Goal: Download file/media

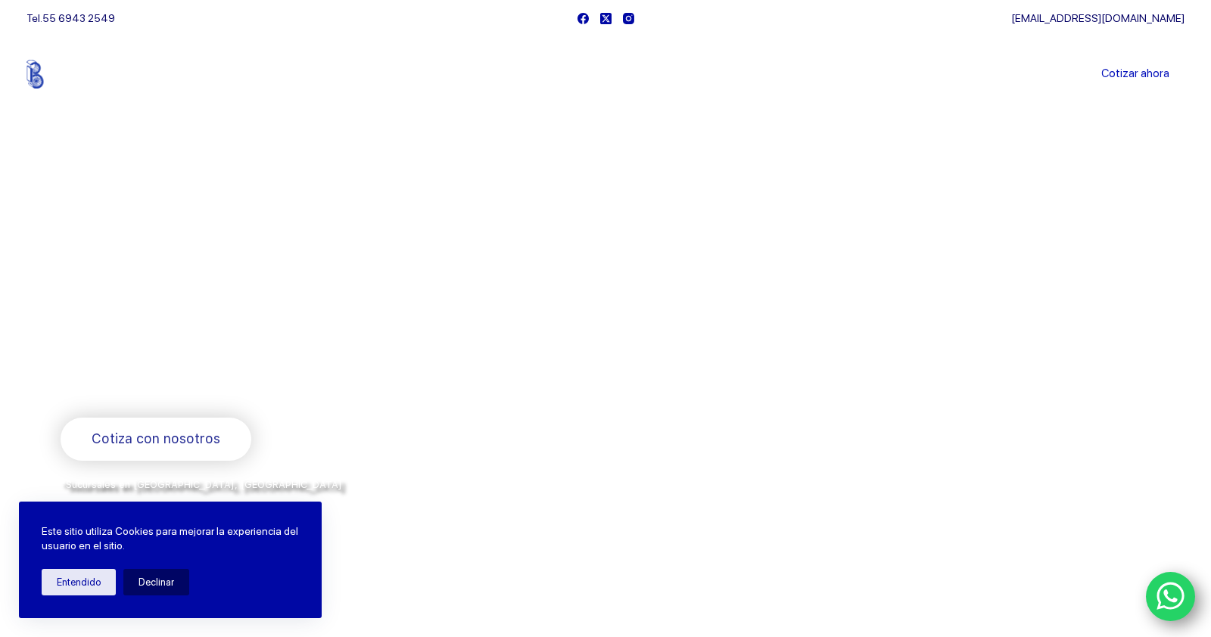
scroll to position [82, 0]
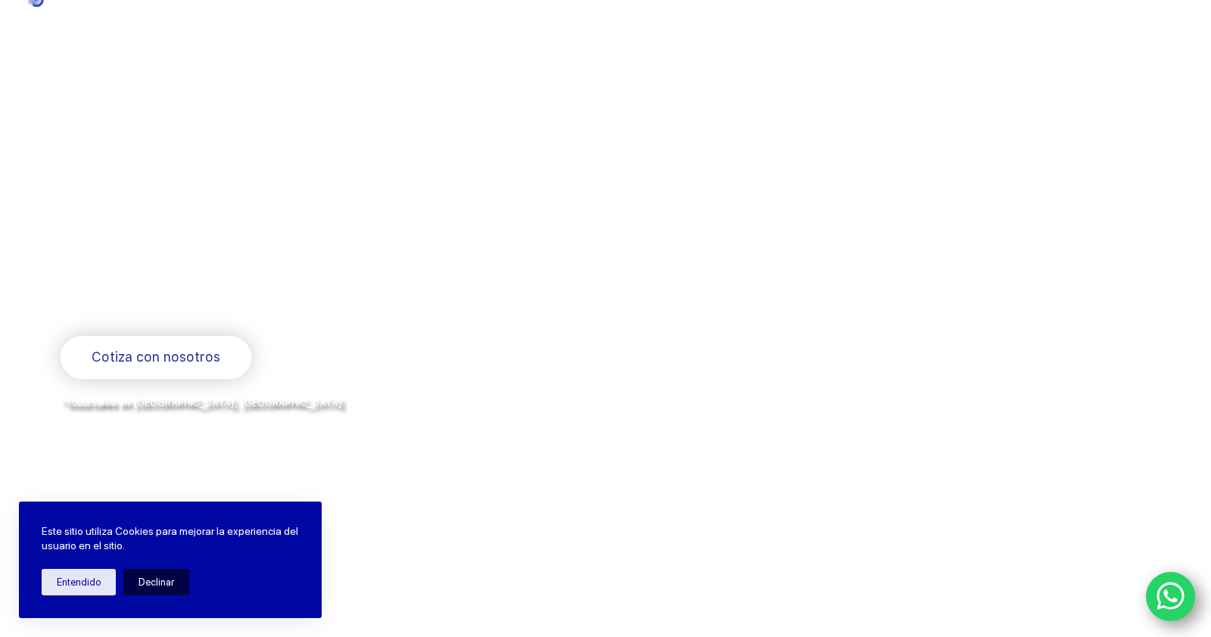
click at [169, 584] on button "Declinar" at bounding box center [156, 582] width 66 height 26
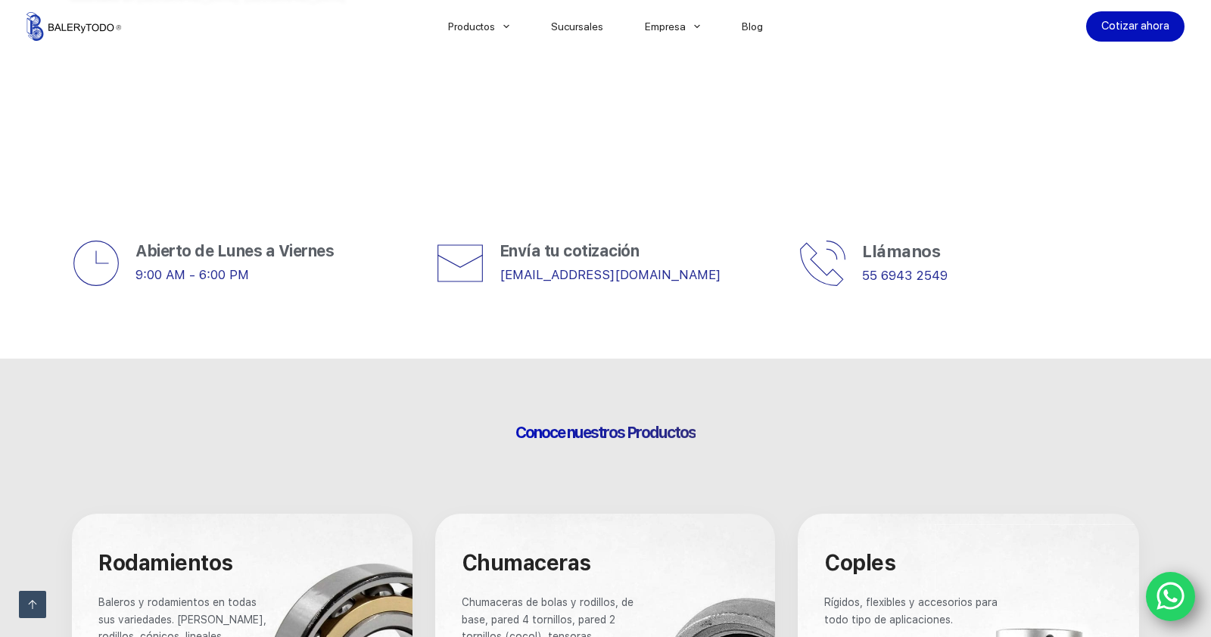
scroll to position [0, 0]
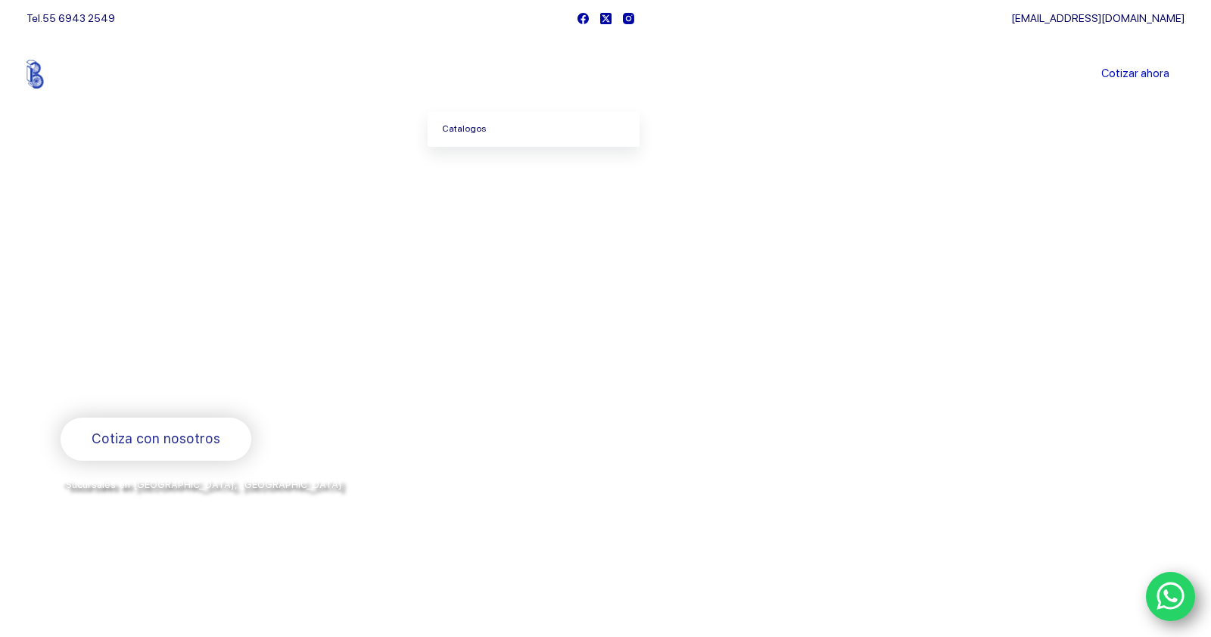
click at [478, 132] on link "Catalogos" at bounding box center [534, 129] width 212 height 35
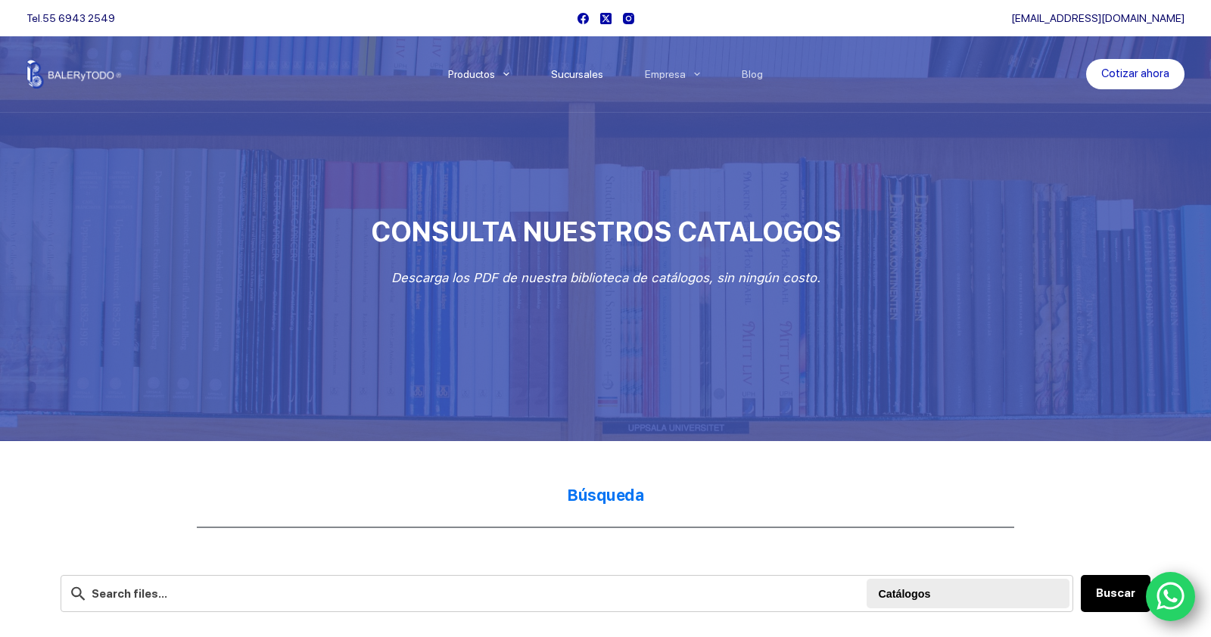
click at [593, 74] on link "Sucursales" at bounding box center [578, 74] width 94 height 0
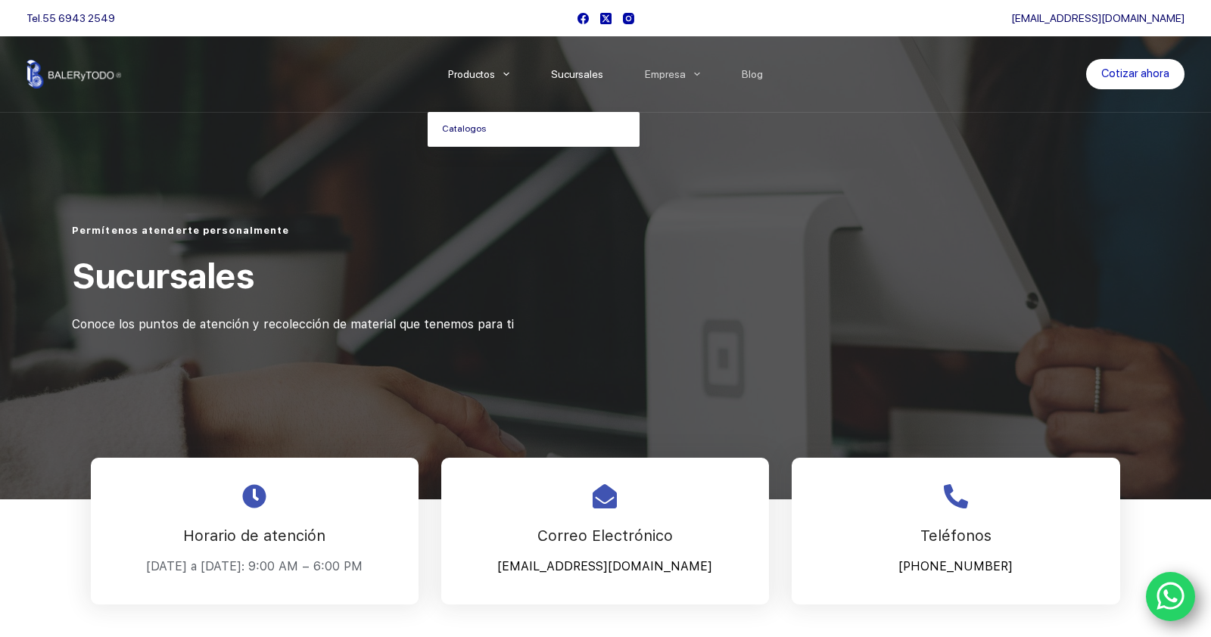
click at [463, 138] on link "Catalogos" at bounding box center [534, 129] width 212 height 35
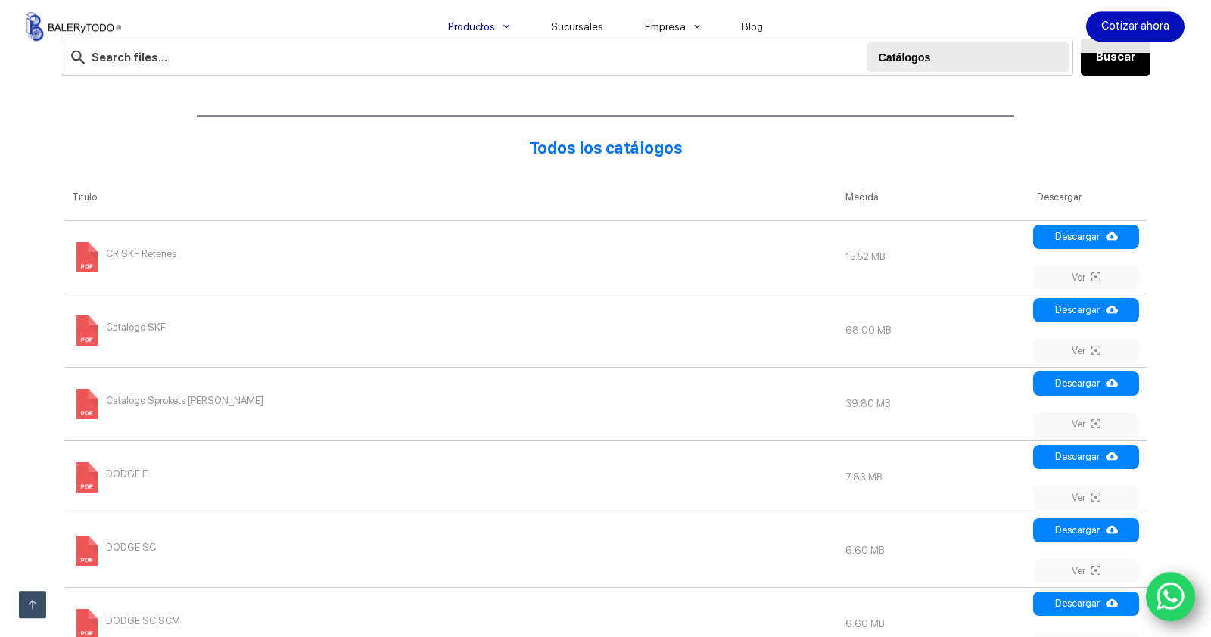
scroll to position [537, 0]
click at [139, 251] on span "CR SKF Retenes" at bounding box center [141, 253] width 70 height 24
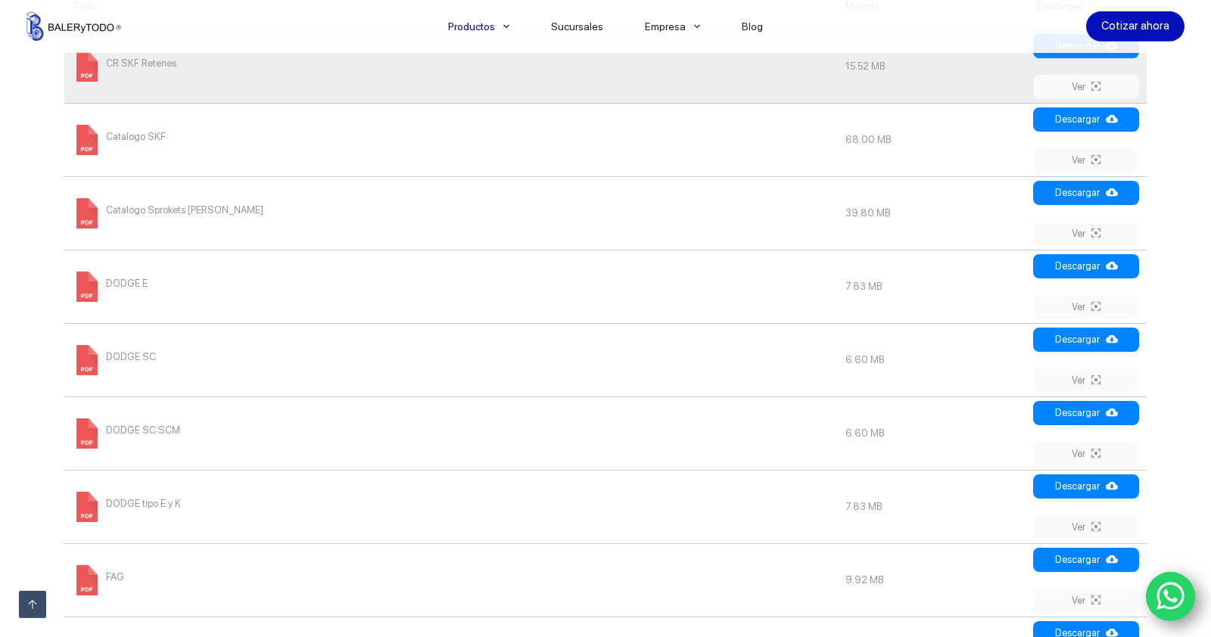
scroll to position [729, 0]
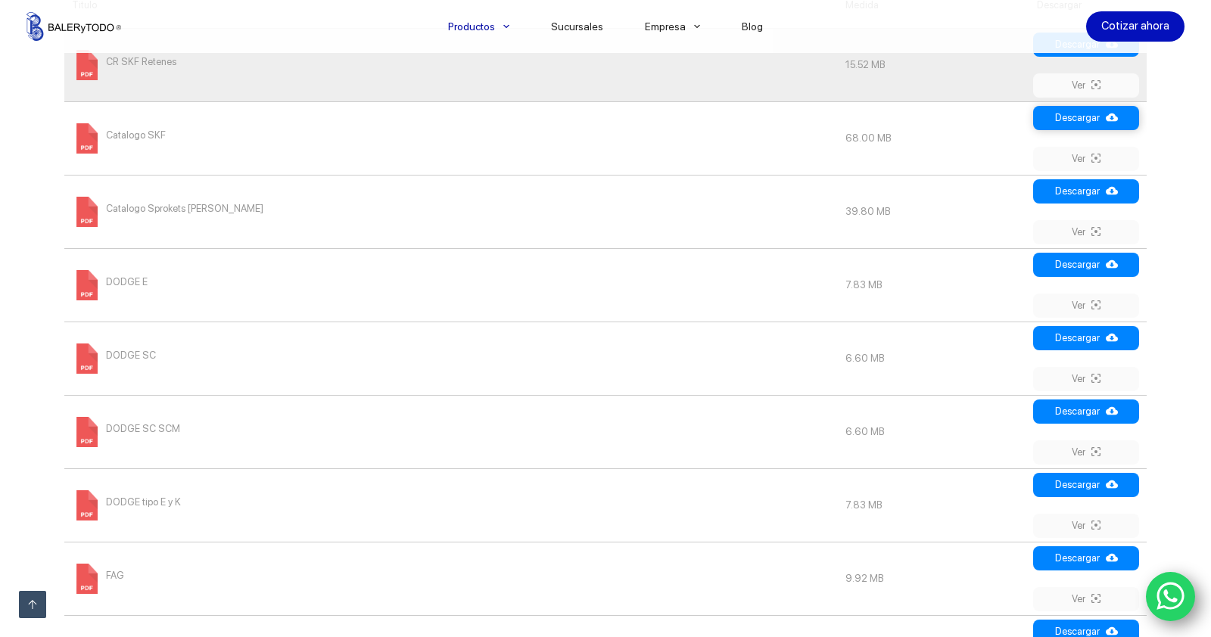
click at [1055, 120] on link "Descargar" at bounding box center [1086, 118] width 106 height 24
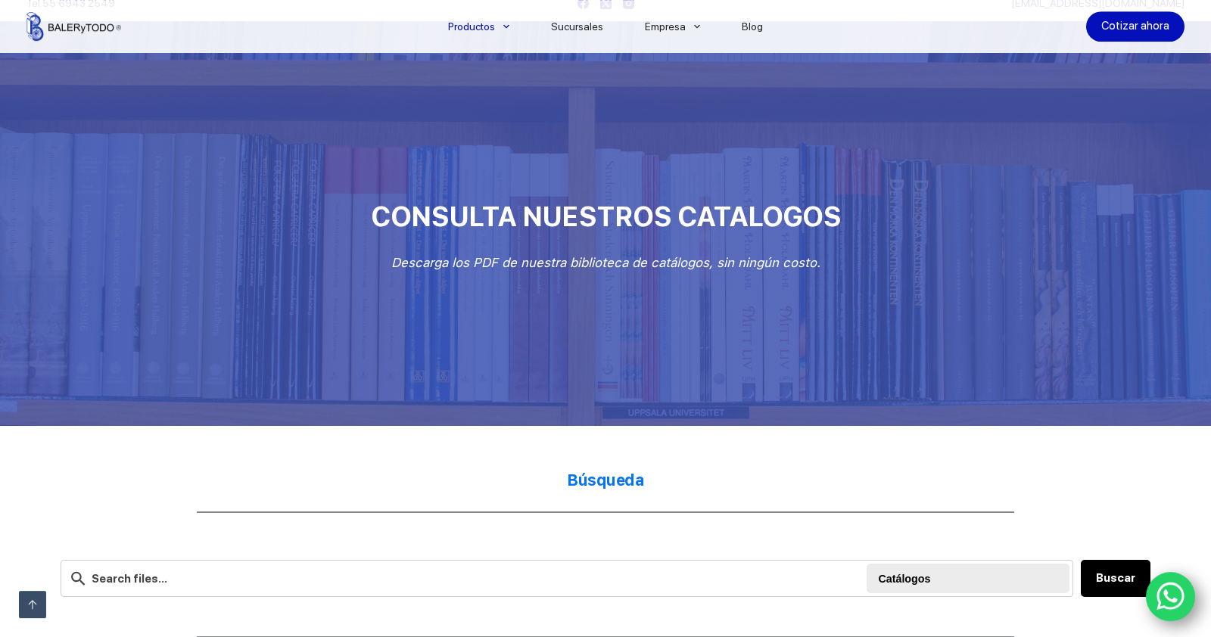
scroll to position [0, 0]
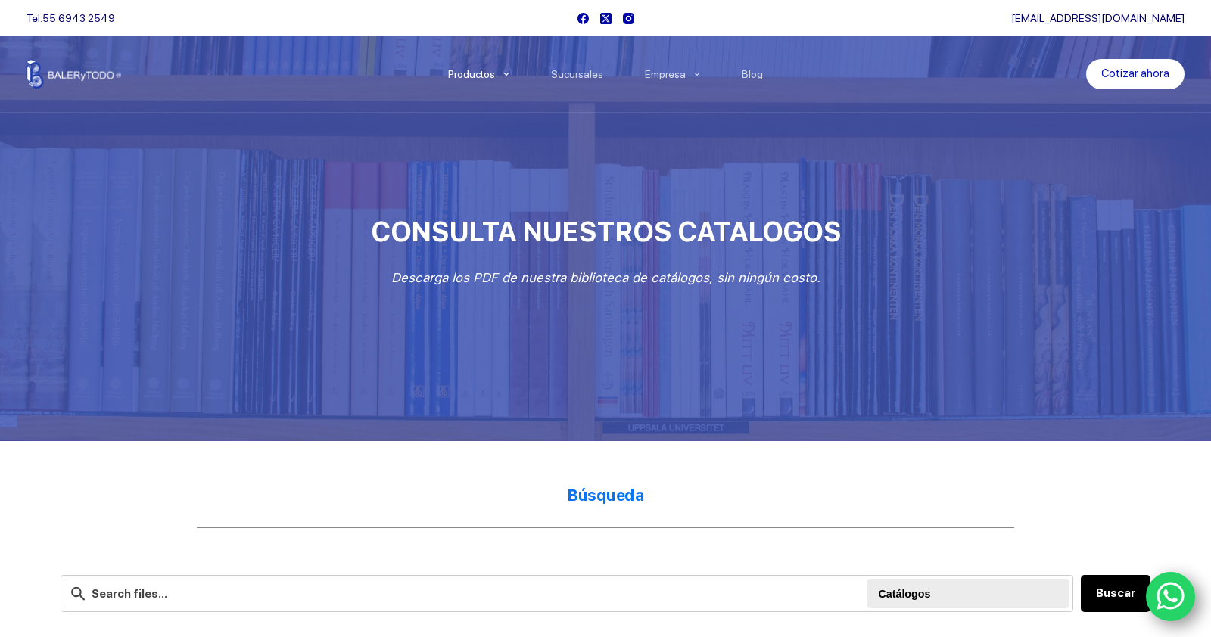
click at [57, 73] on img at bounding box center [73, 74] width 95 height 29
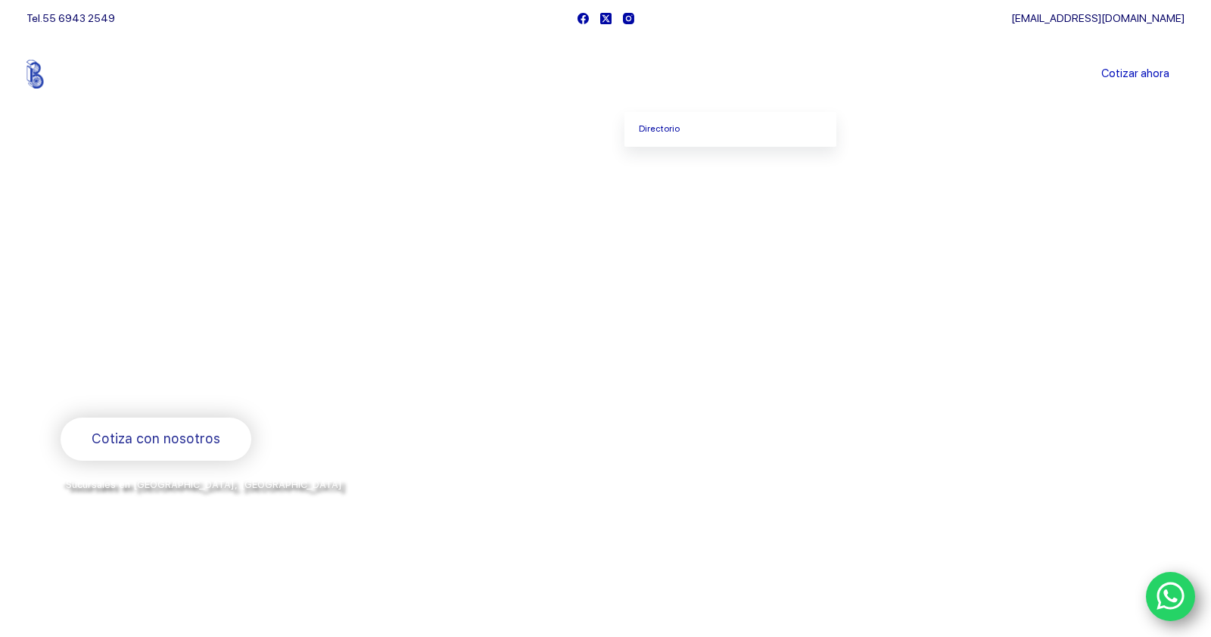
click at [665, 74] on link "Empresa" at bounding box center [673, 74] width 97 height 0
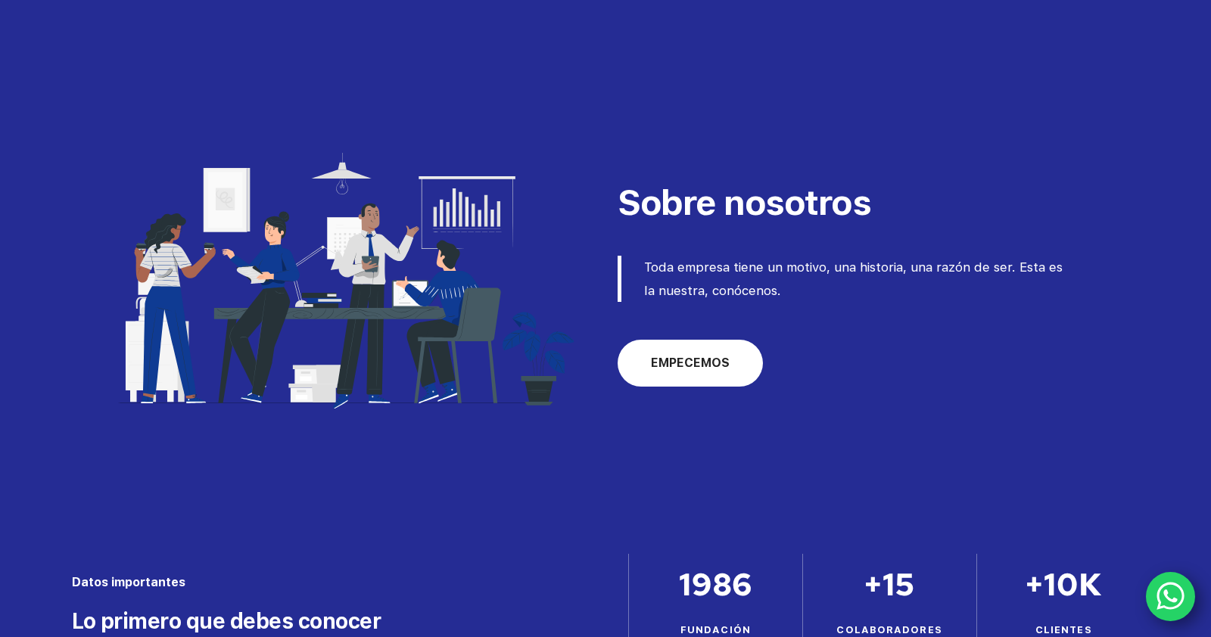
click at [686, 356] on span "EMPECEMOS" at bounding box center [690, 363] width 79 height 18
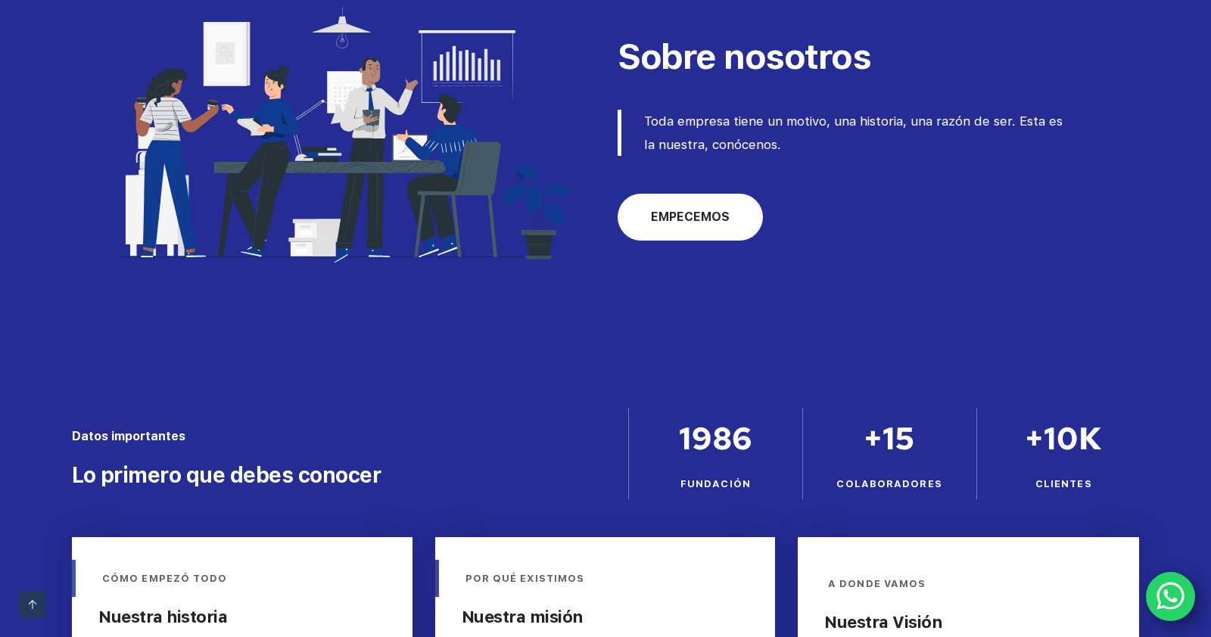
scroll to position [473, 0]
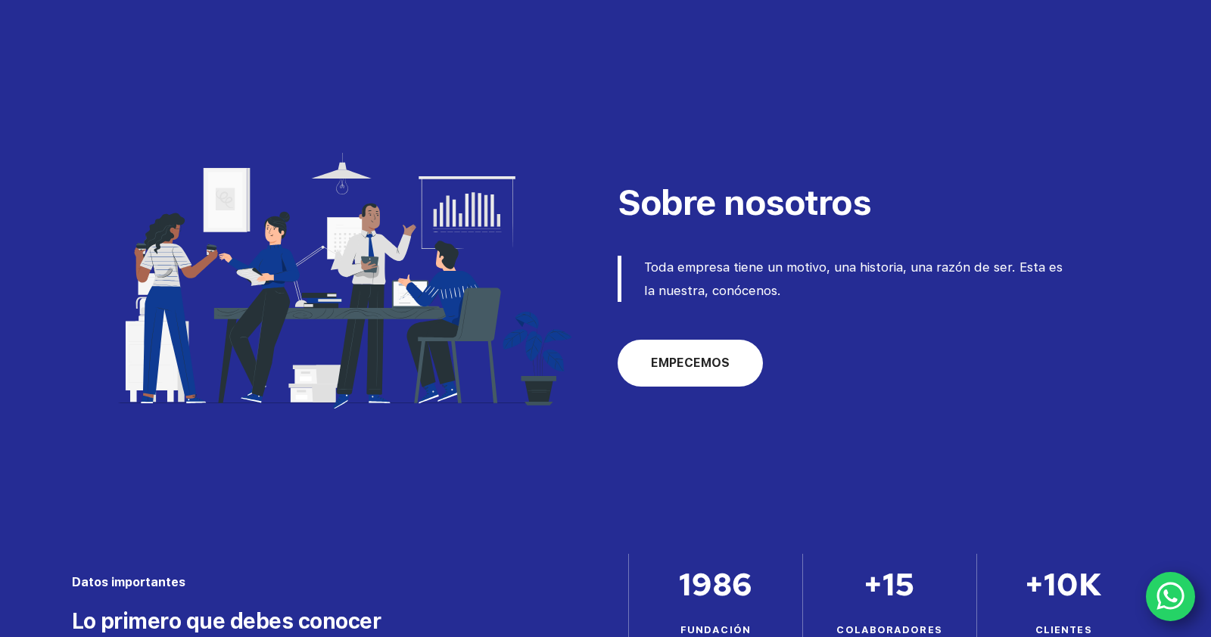
scroll to position [473, 0]
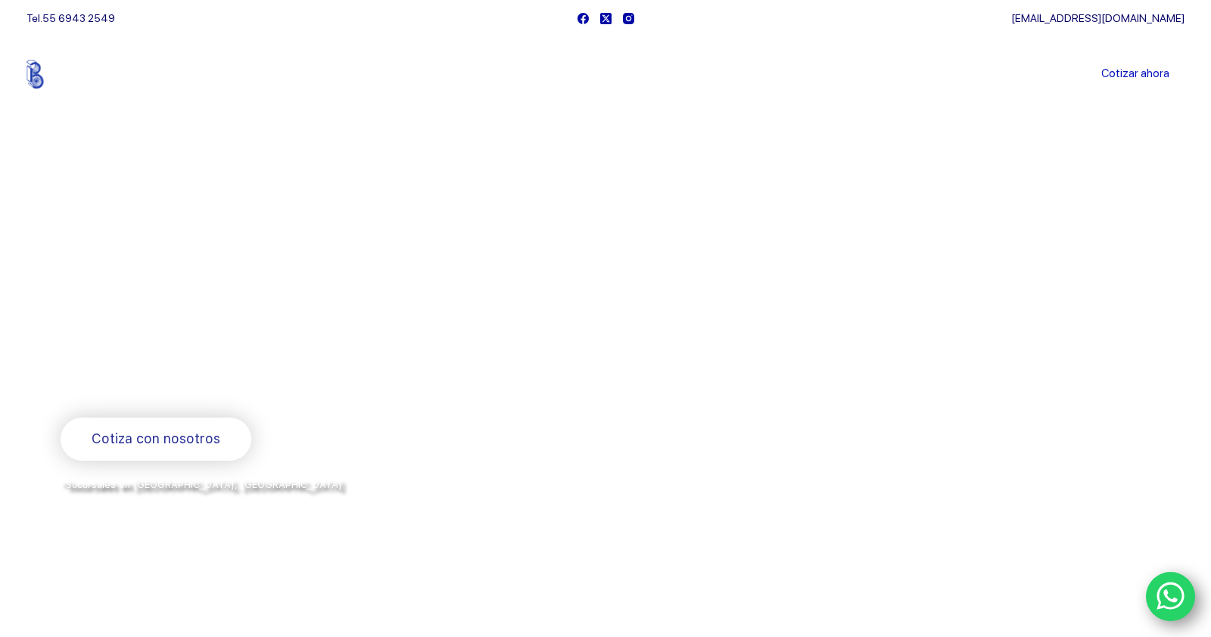
click at [572, 74] on link "Sucursales" at bounding box center [578, 74] width 94 height 0
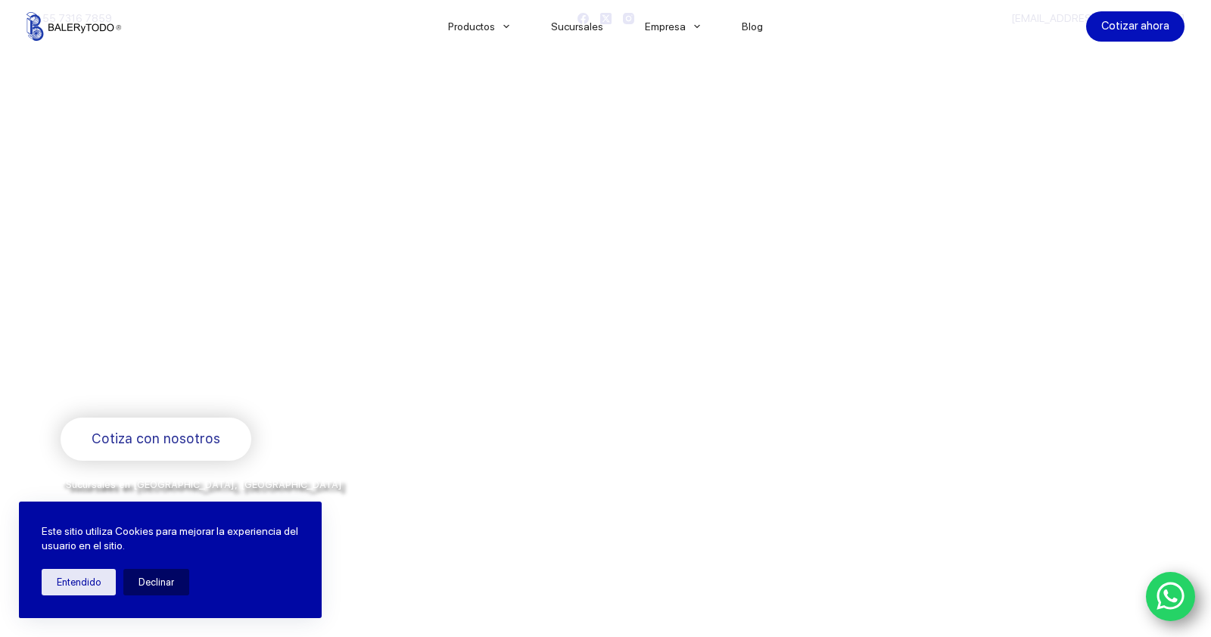
scroll to position [1308, 0]
